Goal: Information Seeking & Learning: Learn about a topic

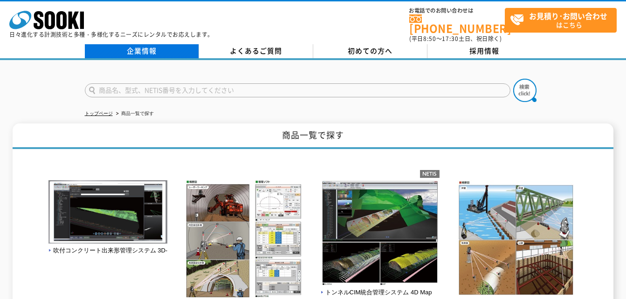
click at [166, 48] on link "企業情報" at bounding box center [142, 51] width 114 height 14
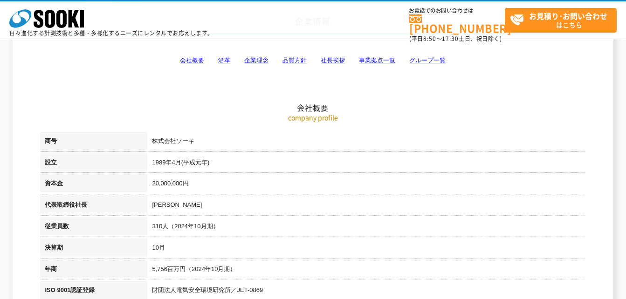
scroll to position [40, 0]
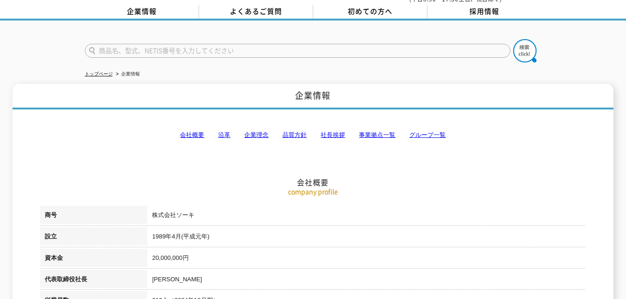
click at [192, 131] on link "会社概要" at bounding box center [192, 134] width 24 height 7
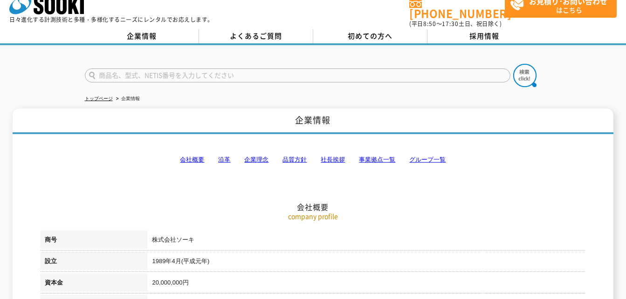
scroll to position [0, 0]
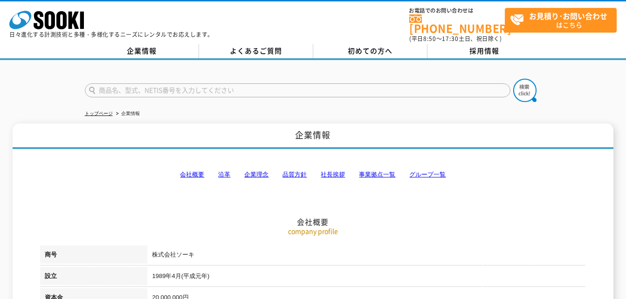
drag, startPoint x: 503, startPoint y: 81, endPoint x: 500, endPoint y: 55, distance: 25.3
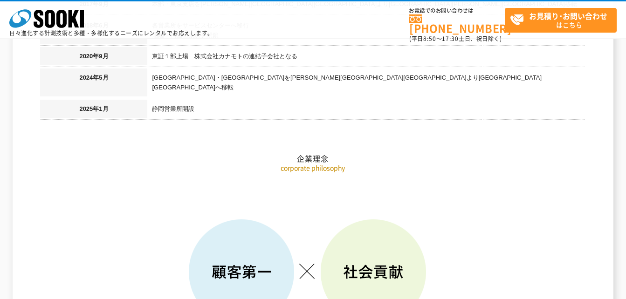
drag, startPoint x: 438, startPoint y: 97, endPoint x: 438, endPoint y: 217, distance: 119.8
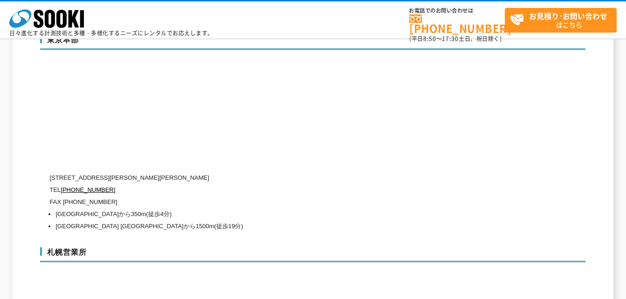
scroll to position [3036, 0]
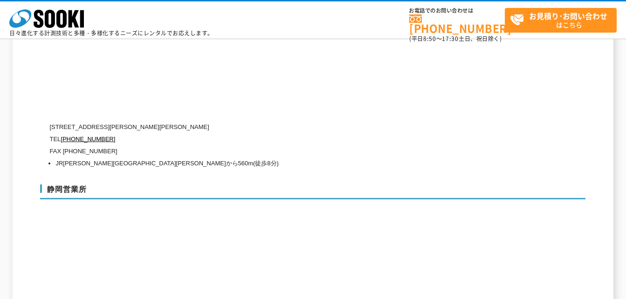
drag, startPoint x: 455, startPoint y: 281, endPoint x: 414, endPoint y: 210, distance: 82.3
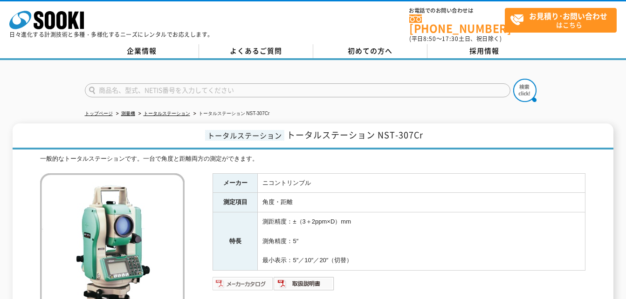
click at [239, 276] on img at bounding box center [242, 283] width 61 height 15
